Goal: Information Seeking & Learning: Learn about a topic

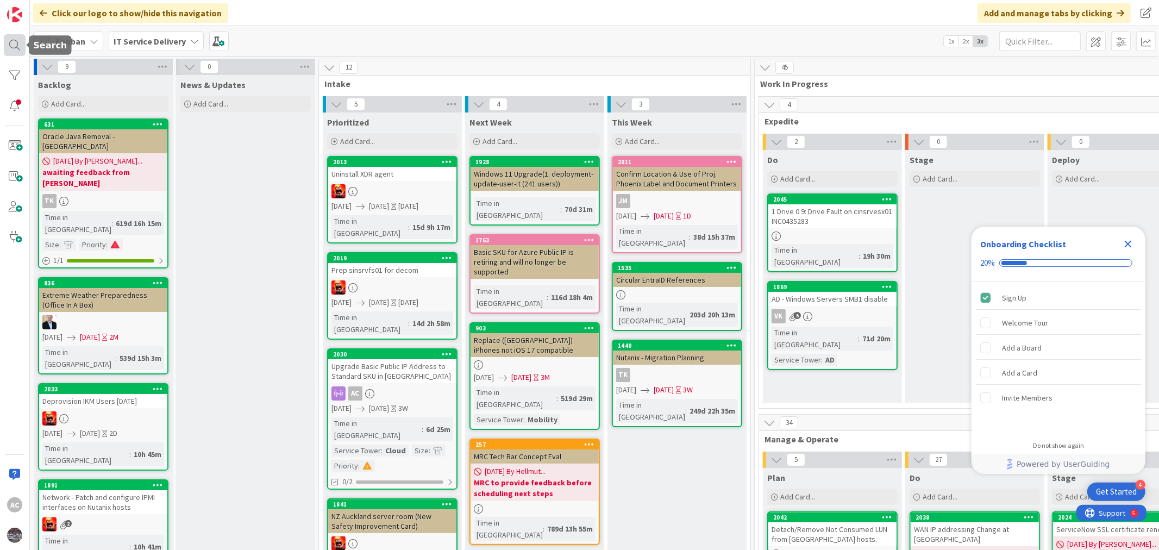
click at [9, 41] on div at bounding box center [15, 45] width 22 height 22
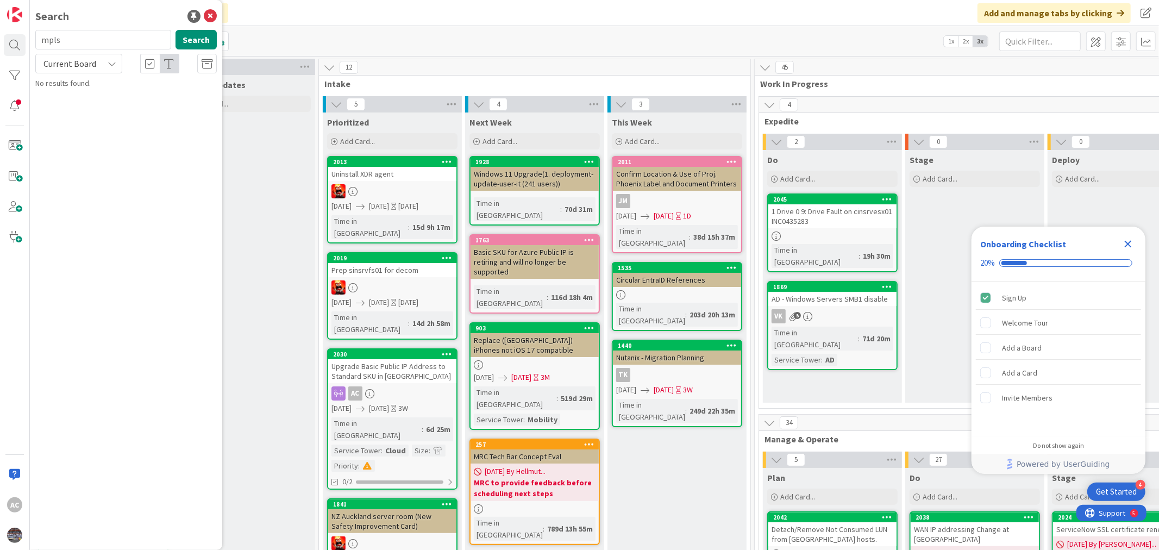
type input "mpls"
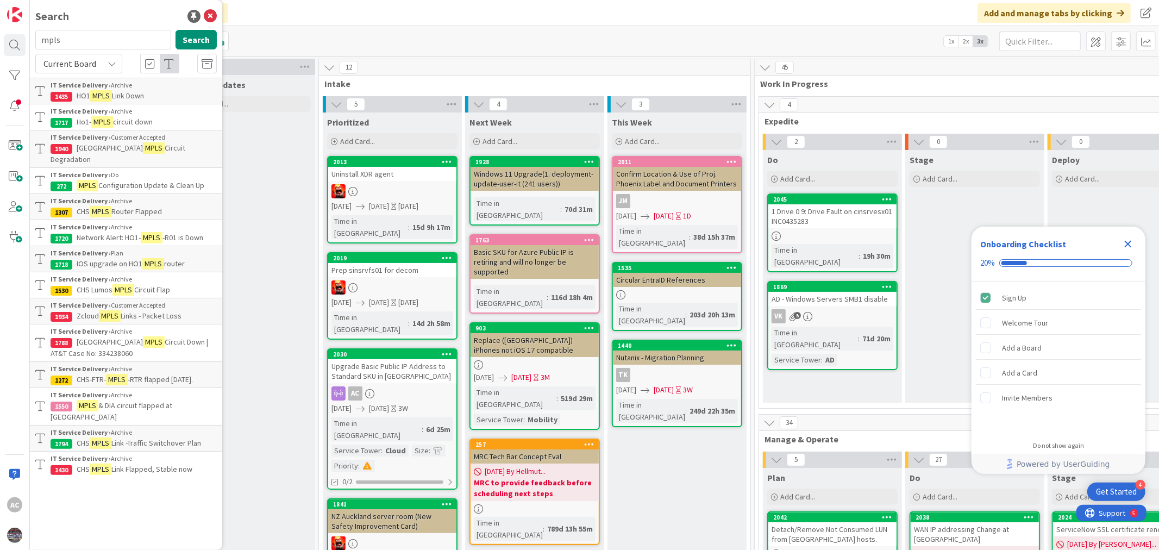
click at [151, 258] on mark "MPLS" at bounding box center [153, 263] width 22 height 11
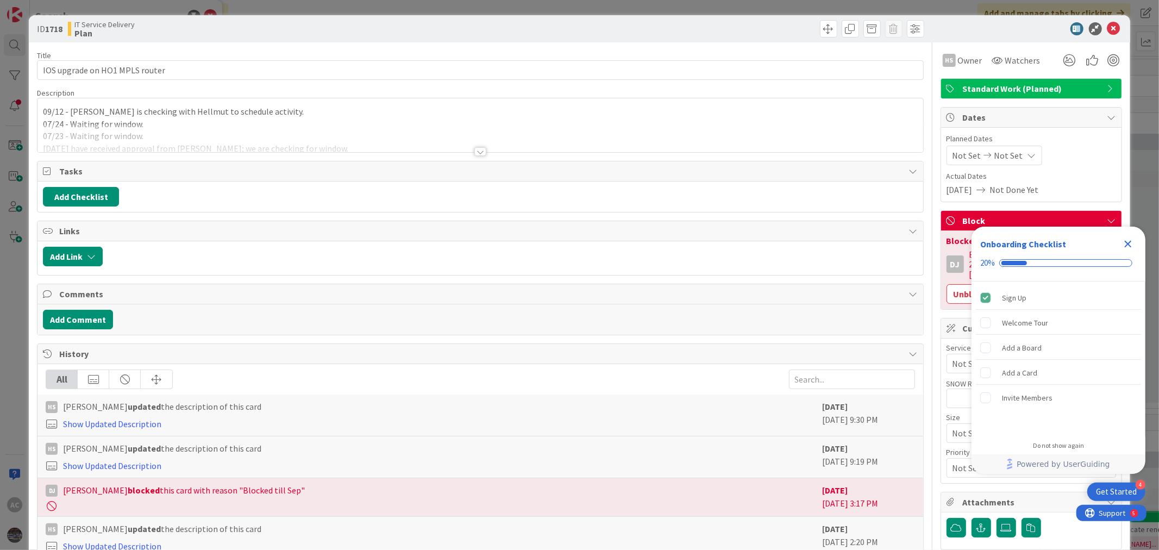
click at [475, 150] on div at bounding box center [480, 151] width 12 height 9
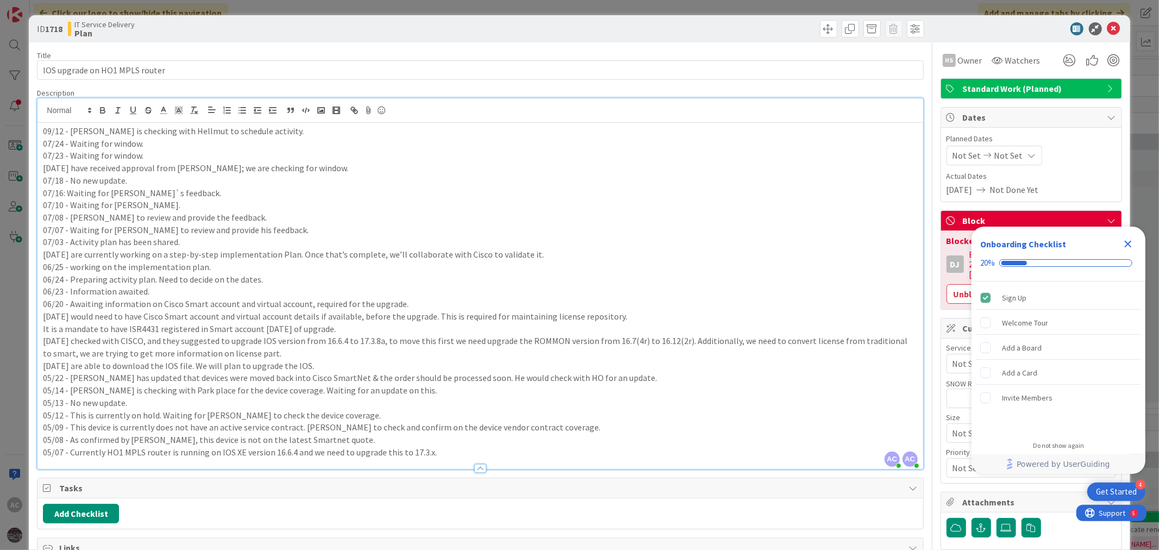
click at [1126, 242] on icon "Close Checklist" at bounding box center [1128, 244] width 7 height 7
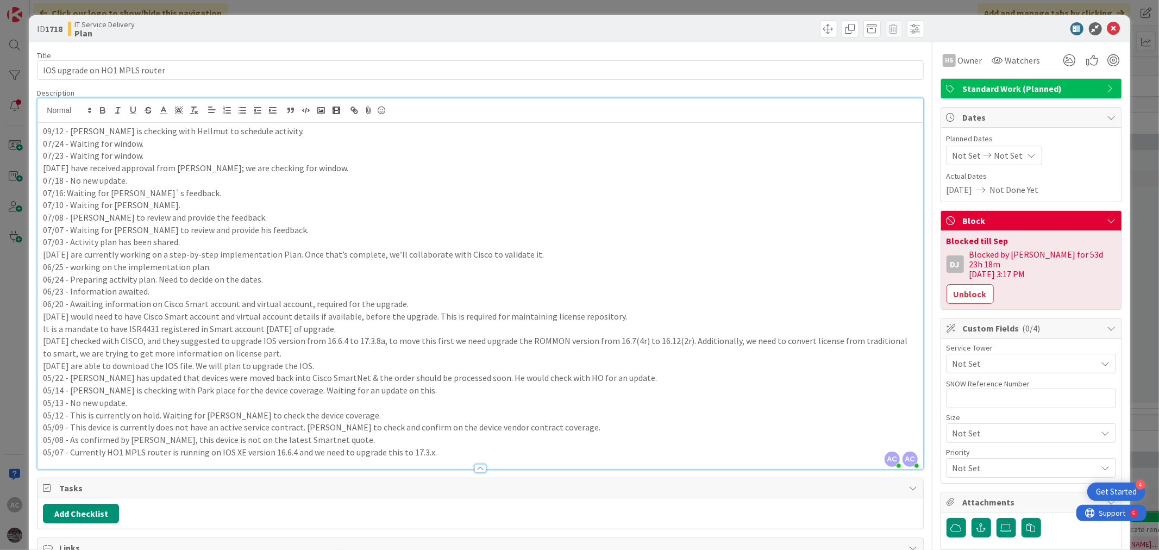
click at [670, 256] on p "06/26 - We are currently working on a step-by-step implementation Plan. Once th…" at bounding box center [480, 254] width 874 height 12
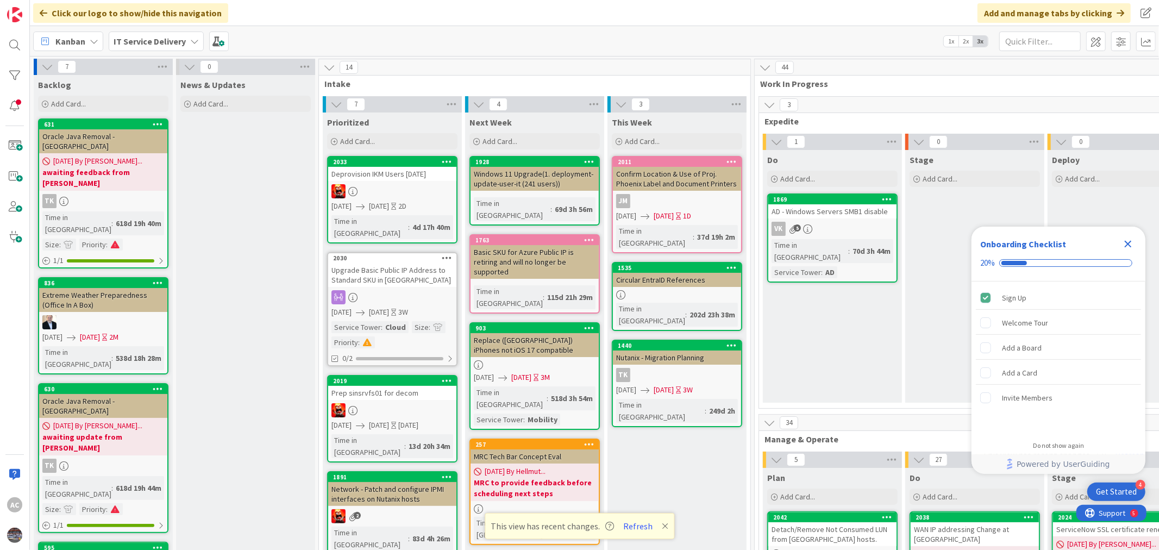
click at [693, 36] on div "Kanban IT Service Delivery 1x 2x 3x" at bounding box center [594, 41] width 1129 height 30
